Goal: Transaction & Acquisition: Purchase product/service

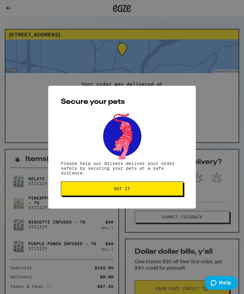
click at [176, 191] on span "Got it" at bounding box center [122, 189] width 112 height 4
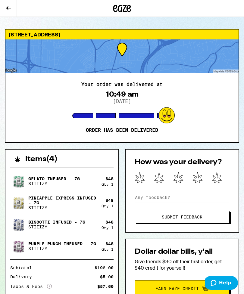
click at [12, 6] on button at bounding box center [8, 8] width 17 height 17
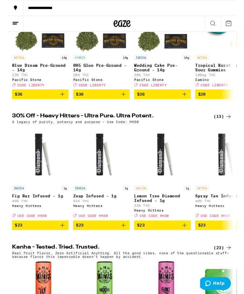
scroll to position [118, 0]
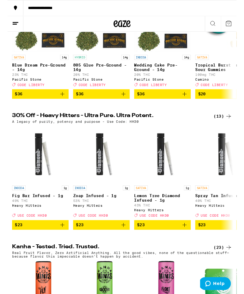
click at [23, 127] on h2 "30% Off - Heavy Hitters - Ultra Pure. Ultra Potent." at bounding box center [107, 123] width 205 height 7
click at [231, 128] on div "(13)" at bounding box center [230, 123] width 20 height 7
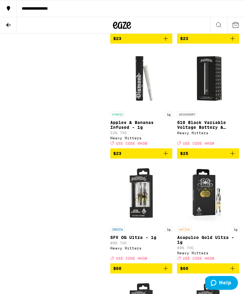
scroll to position [283, 0]
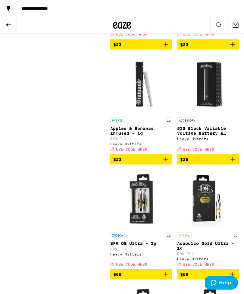
click at [12, 30] on button at bounding box center [8, 25] width 17 height 17
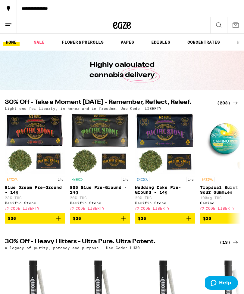
click at [219, 103] on div "(203)" at bounding box center [228, 102] width 22 height 7
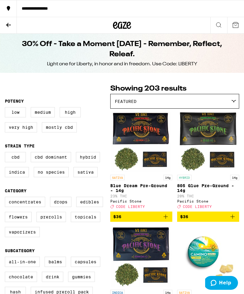
click at [23, 129] on label "Very High" at bounding box center [21, 127] width 32 height 10
click at [6, 108] on input "Very High" at bounding box center [6, 108] width 0 height 0
checkbox input "true"
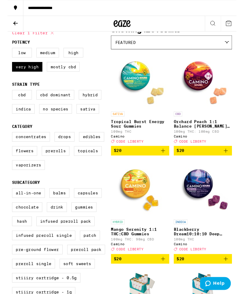
scroll to position [56, 0]
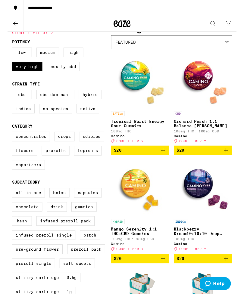
click at [20, 166] on label "Flowers" at bounding box center [18, 161] width 27 height 10
click at [6, 142] on input "Flowers" at bounding box center [6, 142] width 0 height 0
checkbox input "true"
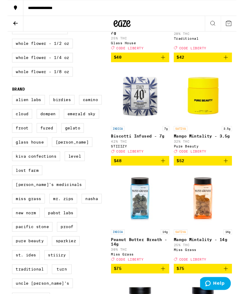
scroll to position [380, 0]
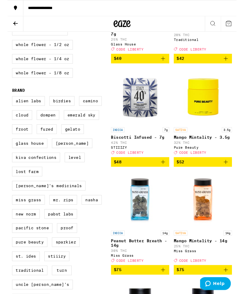
click at [165, 176] on icon "Add to bag" at bounding box center [165, 172] width 7 height 7
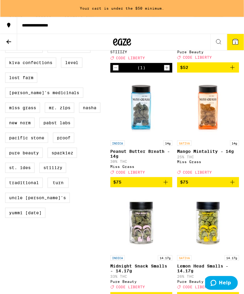
scroll to position [502, 0]
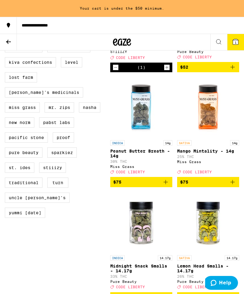
click at [116, 71] on icon "Decrement" at bounding box center [115, 67] width 5 height 7
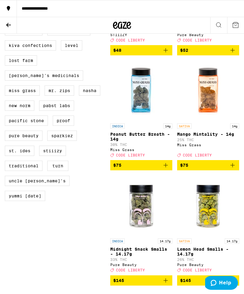
click at [167, 54] on icon "Add to bag" at bounding box center [165, 50] width 7 height 7
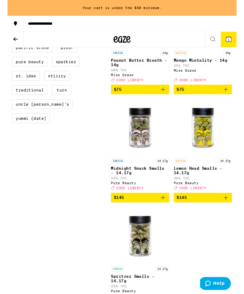
scroll to position [590, 0]
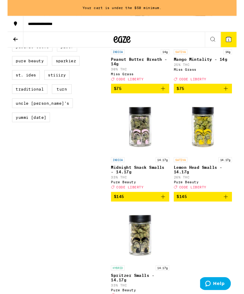
click at [126, 186] on p "Midnight Snack Smalls - 14.17g" at bounding box center [141, 181] width 62 height 10
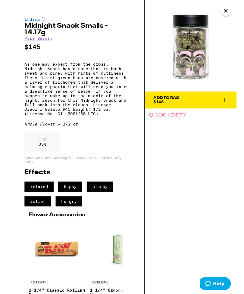
click at [229, 14] on icon "Close" at bounding box center [232, 11] width 7 height 9
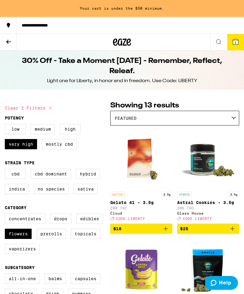
click at [69, 132] on label "High" at bounding box center [70, 129] width 21 height 10
click at [6, 125] on input "High" at bounding box center [6, 125] width 0 height 0
checkbox input "true"
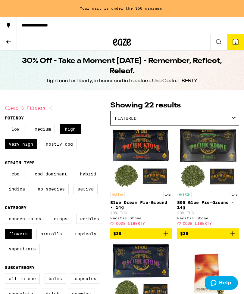
click at [22, 148] on label "Very High" at bounding box center [21, 144] width 32 height 10
click at [6, 125] on input "Very High" at bounding box center [6, 125] width 0 height 0
checkbox input "false"
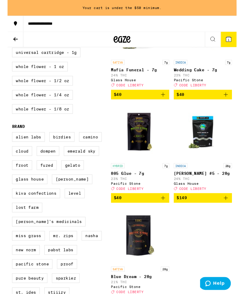
scroll to position [359, 0]
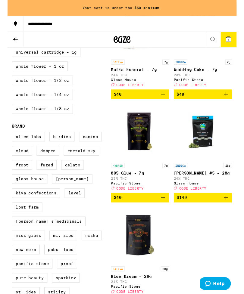
click at [12, 41] on button at bounding box center [8, 42] width 17 height 17
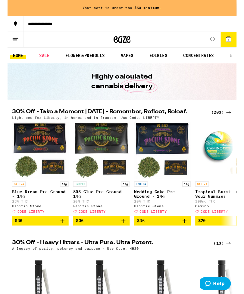
click at [84, 62] on link "FLOWER & PREROLLS" at bounding box center [83, 58] width 48 height 7
click at [168, 98] on div "Highly calculated cannabis delivery" at bounding box center [121, 86] width 231 height 39
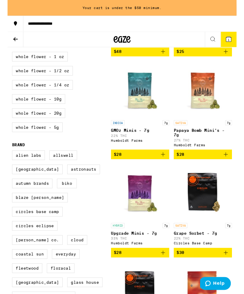
scroll to position [172, 0]
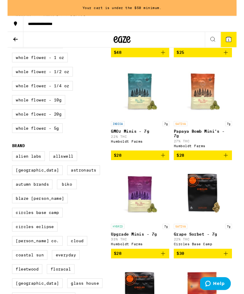
click at [25, 82] on label "Whole Flower - 1/2 oz" at bounding box center [37, 76] width 65 height 10
click at [6, 42] on input "Whole Flower - 1/2 oz" at bounding box center [6, 42] width 0 height 0
checkbox input "true"
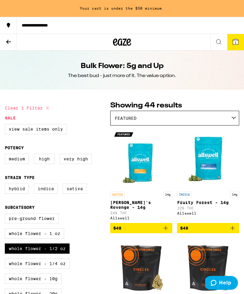
click at [80, 164] on label "Very High" at bounding box center [76, 159] width 32 height 10
click at [6, 155] on input "Very High" at bounding box center [6, 155] width 0 height 0
checkbox input "true"
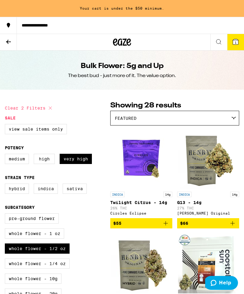
click at [207, 154] on img "Open page for G13 - 14g from Henry's Original" at bounding box center [208, 159] width 60 height 60
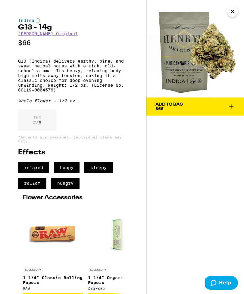
click at [232, 14] on icon "Close" at bounding box center [232, 11] width 7 height 9
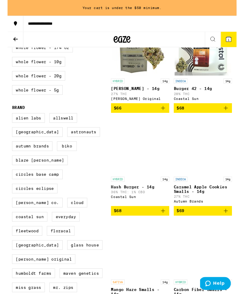
scroll to position [214, 0]
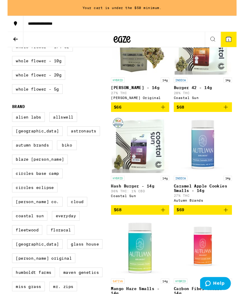
click at [145, 161] on img "Open page for Hash Burger - 14g from Coastal Sun" at bounding box center [141, 154] width 60 height 60
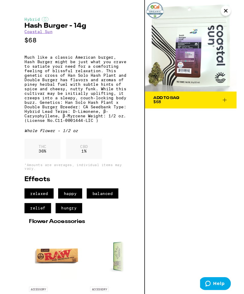
click at [234, 11] on icon "Close" at bounding box center [232, 11] width 7 height 9
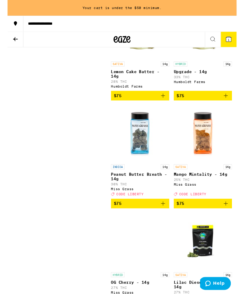
scroll to position [556, 0]
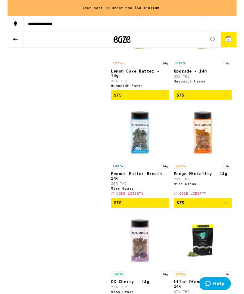
click at [204, 62] on img "Open page for Upgrade - 14g from Humboldt Farms" at bounding box center [208, 32] width 60 height 60
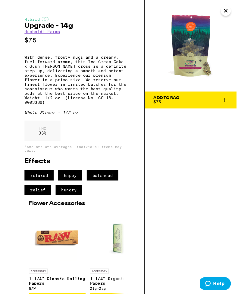
click at [176, 104] on div "Add To Bag" at bounding box center [169, 104] width 28 height 4
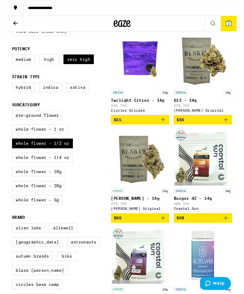
scroll to position [79, 0]
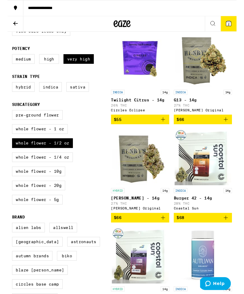
click at [33, 173] on label "Whole Flower - 1/4 oz" at bounding box center [37, 168] width 65 height 10
click at [6, 119] on input "Whole Flower - 1/4 oz" at bounding box center [6, 118] width 0 height 0
checkbox input "true"
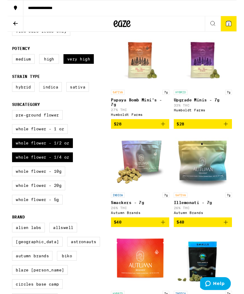
click at [23, 158] on label "Whole Flower - 1/2 oz" at bounding box center [37, 153] width 65 height 10
click at [6, 119] on input "Whole Flower - 1/2 oz" at bounding box center [6, 118] width 0 height 0
checkbox input "false"
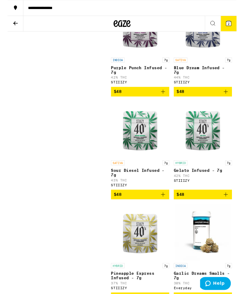
scroll to position [668, 0]
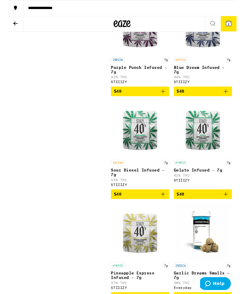
click at [236, 212] on button "$48" at bounding box center [208, 207] width 62 height 10
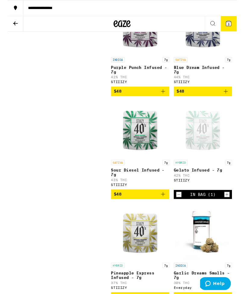
click at [231, 20] on button "3" at bounding box center [235, 25] width 17 height 16
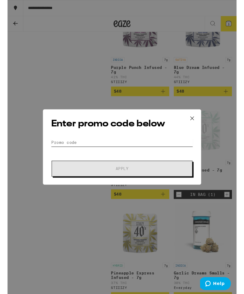
click at [61, 147] on input "Promo Code" at bounding box center [121, 151] width 151 height 9
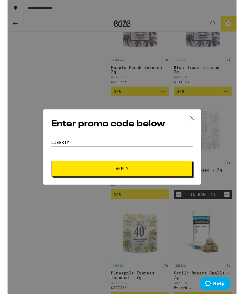
type input "Liberty"
click at [64, 186] on button "Apply" at bounding box center [122, 179] width 150 height 17
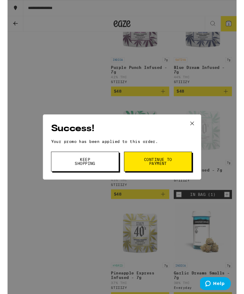
click at [200, 131] on icon at bounding box center [196, 131] width 9 height 9
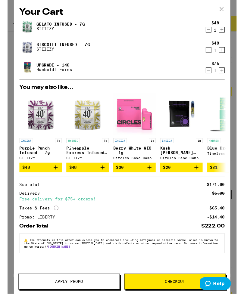
click at [33, 50] on link "Biscotti Infused - 7g" at bounding box center [59, 47] width 57 height 5
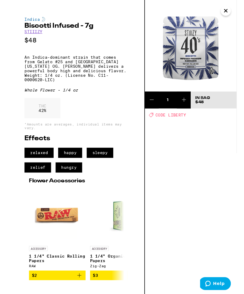
click at [188, 103] on icon at bounding box center [187, 106] width 7 height 7
click at [234, 11] on icon "Close" at bounding box center [232, 11] width 7 height 9
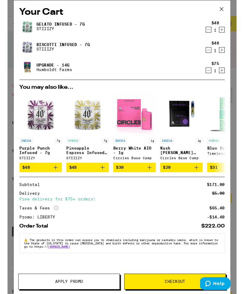
click at [215, 35] on icon "Decrement" at bounding box center [213, 31] width 5 height 7
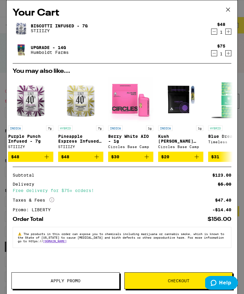
scroll to position [0, 5]
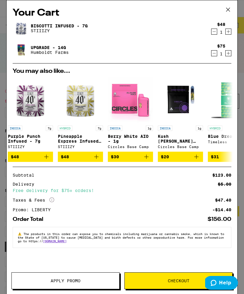
click at [229, 33] on icon "Increment" at bounding box center [228, 31] width 5 height 7
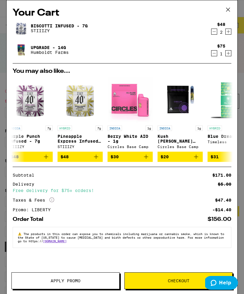
click at [214, 34] on icon "Decrement" at bounding box center [213, 31] width 5 height 7
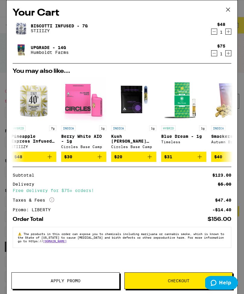
scroll to position [0, 52]
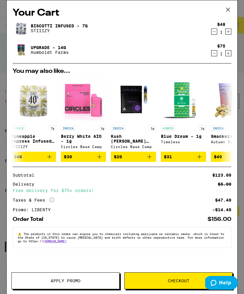
click at [66, 277] on button "Apply Promo" at bounding box center [65, 281] width 108 height 17
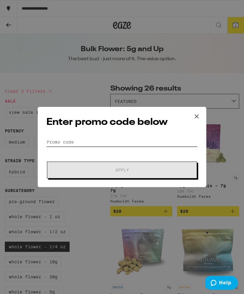
click at [57, 141] on input "Promo Code" at bounding box center [121, 142] width 151 height 9
click at [199, 113] on icon at bounding box center [196, 116] width 9 height 9
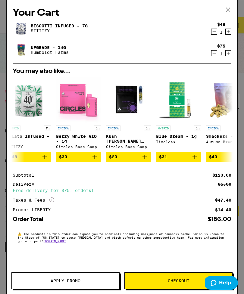
scroll to position [0, 107]
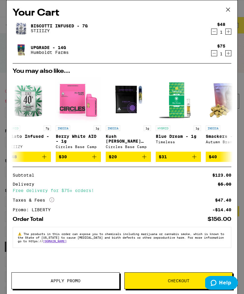
click at [228, 9] on icon at bounding box center [227, 9] width 9 height 9
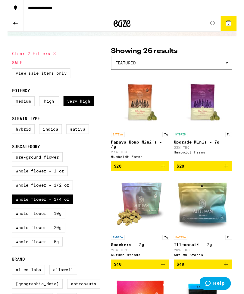
scroll to position [34, 0]
click at [53, 76] on label "View Sale Items Only" at bounding box center [36, 78] width 62 height 10
click at [6, 74] on input "View Sale Items Only" at bounding box center [6, 74] width 0 height 0
checkbox input "true"
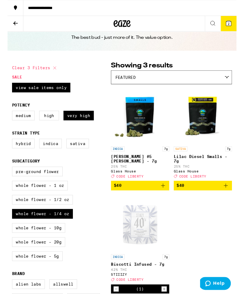
scroll to position [19, 0]
click at [61, 218] on label "Whole Flower - 1/2 oz" at bounding box center [37, 213] width 65 height 10
click at [6, 179] on input "Whole Flower - 1/2 oz" at bounding box center [6, 179] width 0 height 0
checkbox input "true"
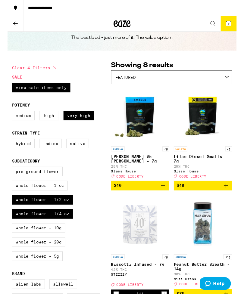
click at [58, 233] on label "Whole Flower - 1/4 oz" at bounding box center [37, 228] width 65 height 10
click at [6, 179] on input "Whole Flower - 1/4 oz" at bounding box center [6, 179] width 0 height 0
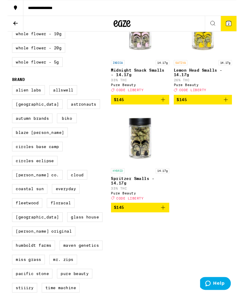
scroll to position [225, 0]
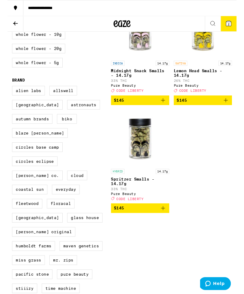
click at [142, 163] on img "Open page for Spritzer Smalls - 14.17g from Pure Beauty" at bounding box center [141, 147] width 60 height 60
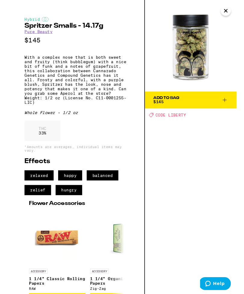
scroll to position [245, 0]
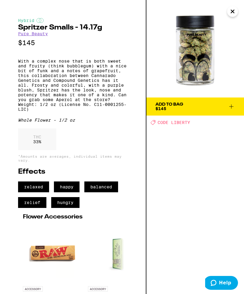
click at [192, 105] on span "Add To Bag $145" at bounding box center [194, 106] width 79 height 8
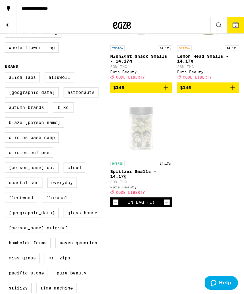
click at [243, 22] on button "3" at bounding box center [235, 25] width 17 height 16
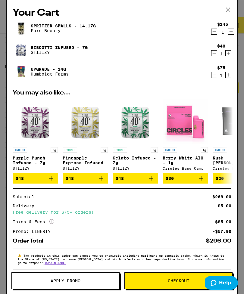
click at [214, 74] on icon "Decrement" at bounding box center [213, 74] width 5 height 7
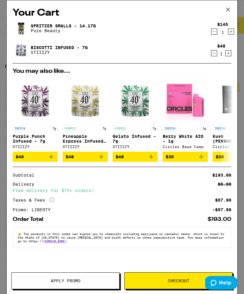
click at [226, 10] on icon at bounding box center [227, 9] width 9 height 9
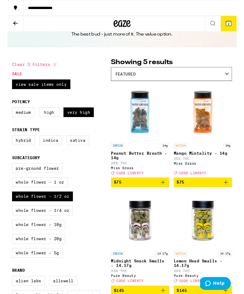
scroll to position [24, 0]
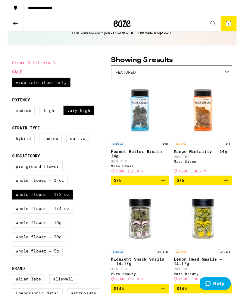
click at [21, 228] on label "Whole Flower - 1/4 oz" at bounding box center [37, 222] width 65 height 10
click at [6, 173] on input "Whole Flower - 1/4 oz" at bounding box center [6, 173] width 0 height 0
checkbox input "true"
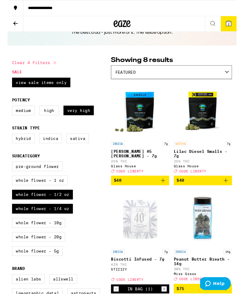
click at [22, 213] on label "Whole Flower - 1/2 oz" at bounding box center [37, 207] width 65 height 10
click at [6, 173] on input "Whole Flower - 1/2 oz" at bounding box center [6, 173] width 0 height 0
checkbox input "false"
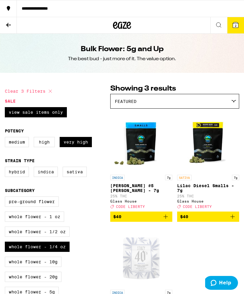
click at [28, 114] on label "View Sale Items Only" at bounding box center [36, 112] width 62 height 10
click at [6, 108] on input "View Sale Items Only" at bounding box center [6, 108] width 0 height 0
checkbox input "false"
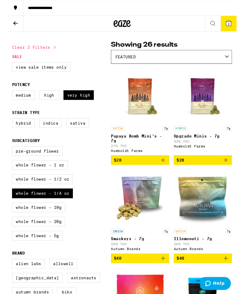
scroll to position [41, 0]
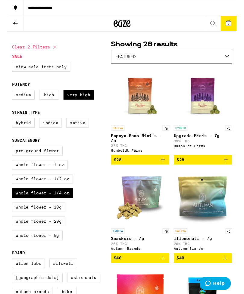
click at [233, 174] on icon "Add to bag" at bounding box center [232, 170] width 7 height 7
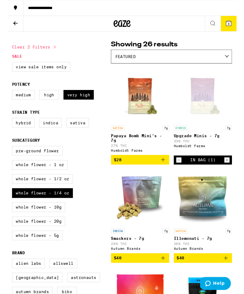
scroll to position [41, 0]
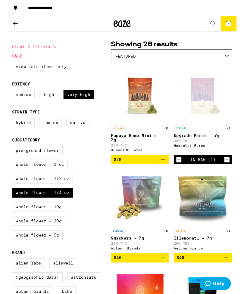
click at [241, 23] on button "3" at bounding box center [235, 25] width 17 height 16
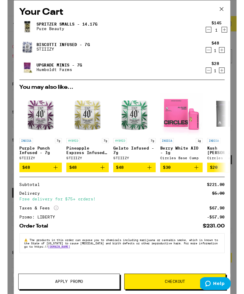
click at [229, 8] on icon at bounding box center [227, 9] width 9 height 9
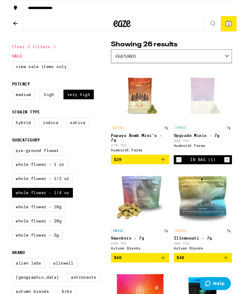
click at [233, 24] on icon at bounding box center [235, 24] width 5 height 5
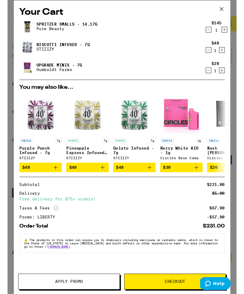
click at [213, 74] on icon "Decrement" at bounding box center [213, 74] width 5 height 7
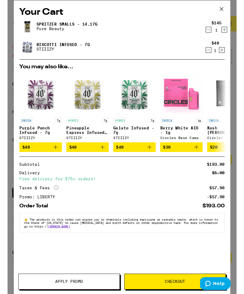
click at [227, 8] on icon at bounding box center [227, 9] width 9 height 9
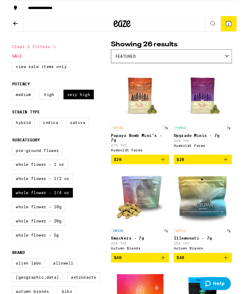
click at [234, 22] on icon at bounding box center [235, 24] width 7 height 7
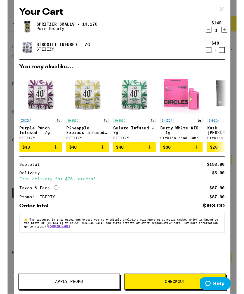
click at [229, 9] on icon at bounding box center [228, 10] width 4 height 4
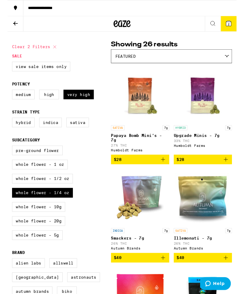
click at [13, 25] on button at bounding box center [8, 25] width 17 height 17
click at [7, 26] on icon at bounding box center [8, 24] width 7 height 7
click at [10, 23] on icon at bounding box center [8, 24] width 7 height 7
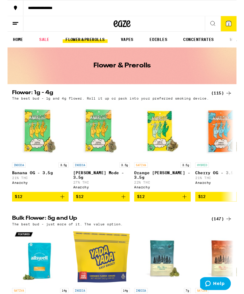
click at [132, 42] on link "VAPES" at bounding box center [127, 42] width 20 height 7
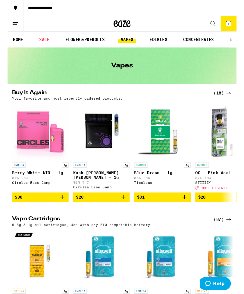
click at [234, 97] on icon at bounding box center [235, 99] width 7 height 7
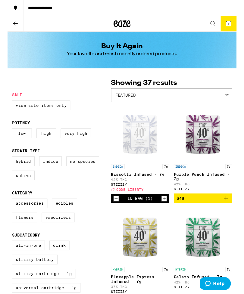
click at [58, 237] on label "Vaporizers" at bounding box center [53, 232] width 35 height 10
click at [6, 213] on input "Vaporizers" at bounding box center [6, 213] width 0 height 0
checkbox input "true"
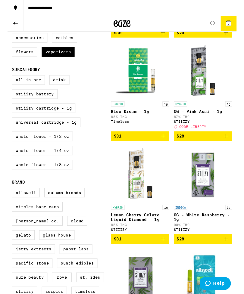
click at [233, 148] on icon "Add to bag" at bounding box center [232, 145] width 7 height 7
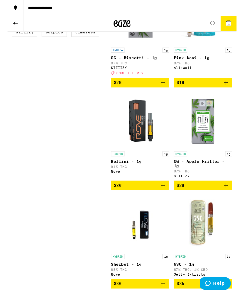
scroll to position [454, 0]
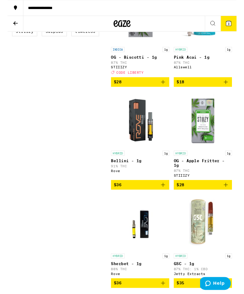
click at [232, 201] on icon "Add to bag" at bounding box center [232, 197] width 7 height 7
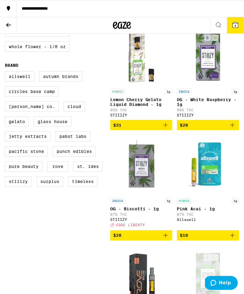
scroll to position [306, 0]
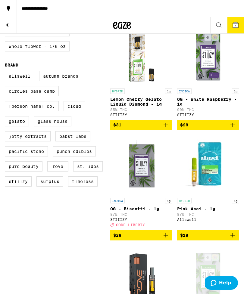
click at [233, 129] on icon "Add to bag" at bounding box center [232, 124] width 7 height 7
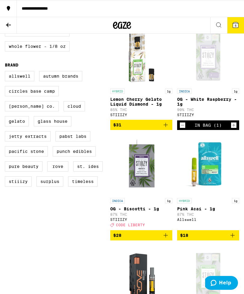
click at [236, 23] on icon at bounding box center [235, 24] width 5 height 5
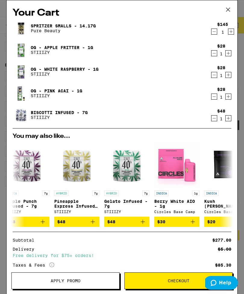
click at [42, 27] on link "Spritzer Smalls - 14.17g" at bounding box center [63, 25] width 65 height 5
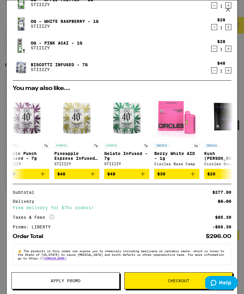
scroll to position [54, 0]
click at [154, 282] on span "Checkout" at bounding box center [179, 281] width 108 height 4
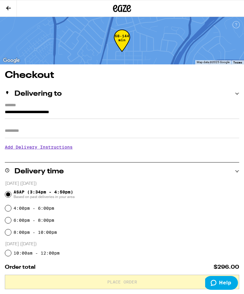
click at [18, 148] on h3 "Add Delivery Instructions" at bounding box center [122, 147] width 234 height 14
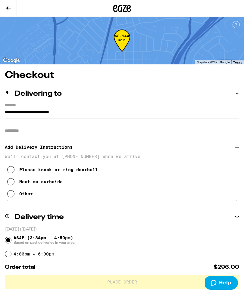
click at [12, 171] on icon at bounding box center [10, 169] width 7 height 7
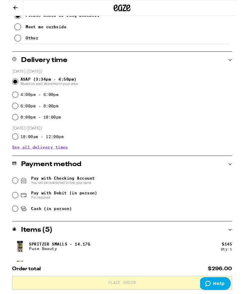
scroll to position [154, 0]
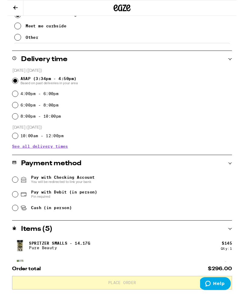
click at [8, 205] on input "Pay with Debit (in person) Pin required" at bounding box center [8, 207] width 6 height 6
radio input "true"
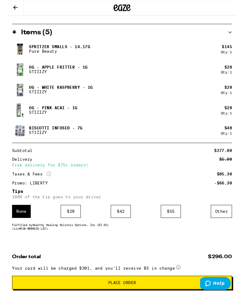
scroll to position [364, 0]
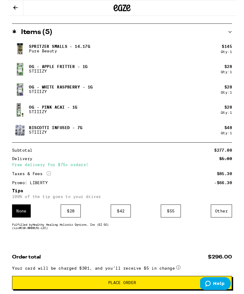
click at [231, 231] on div "Other" at bounding box center [228, 225] width 23 height 14
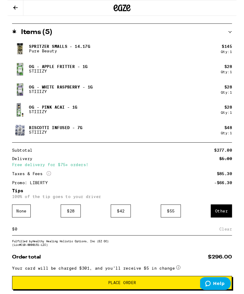
scroll to position [415, 0]
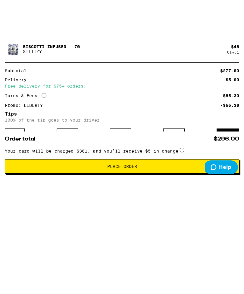
type input "22"
click at [234, 187] on div "Save" at bounding box center [233, 193] width 11 height 13
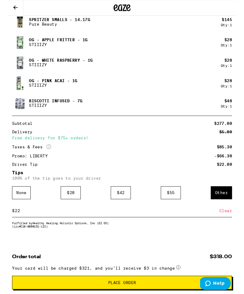
scroll to position [392, 0]
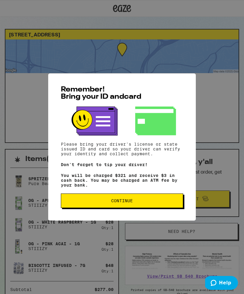
click at [159, 203] on span "Continue" at bounding box center [122, 201] width 112 height 4
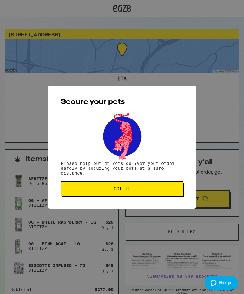
click at [176, 188] on button "Got it" at bounding box center [122, 189] width 122 height 14
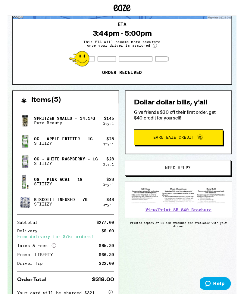
scroll to position [100, 0]
